Goal: Navigation & Orientation: Go to known website

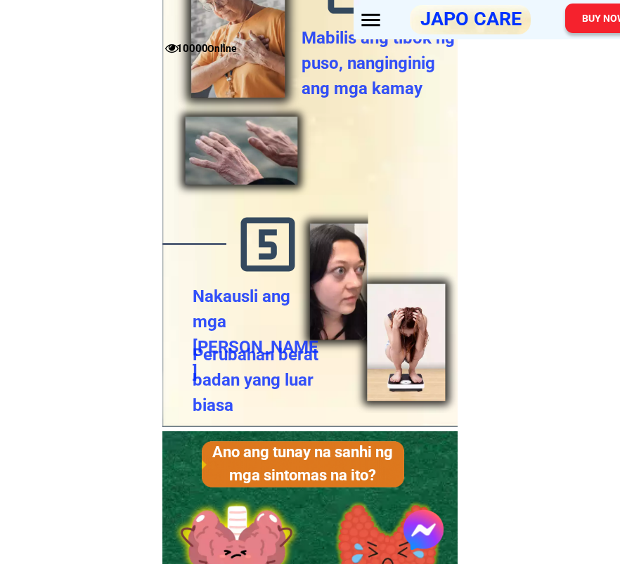
scroll to position [3949, 0]
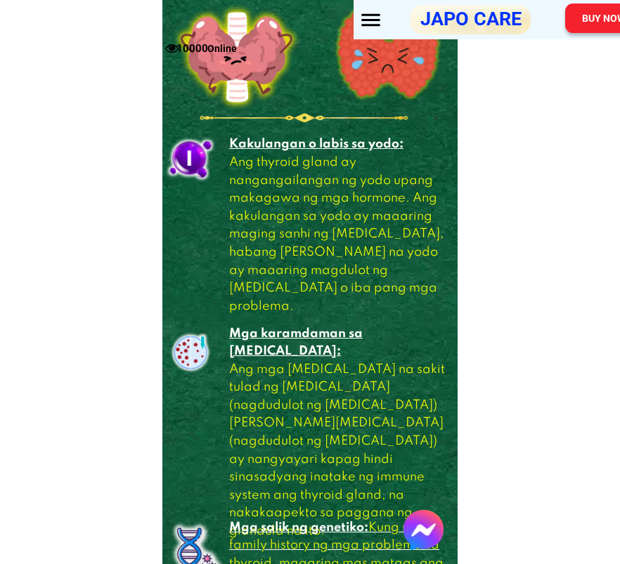
click at [371, 19] on div at bounding box center [370, 20] width 25 height 25
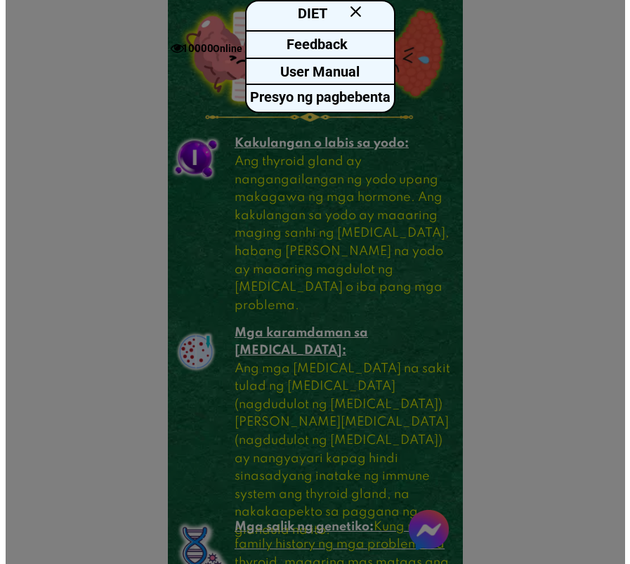
scroll to position [0, 0]
